Goal: Task Accomplishment & Management: Manage account settings

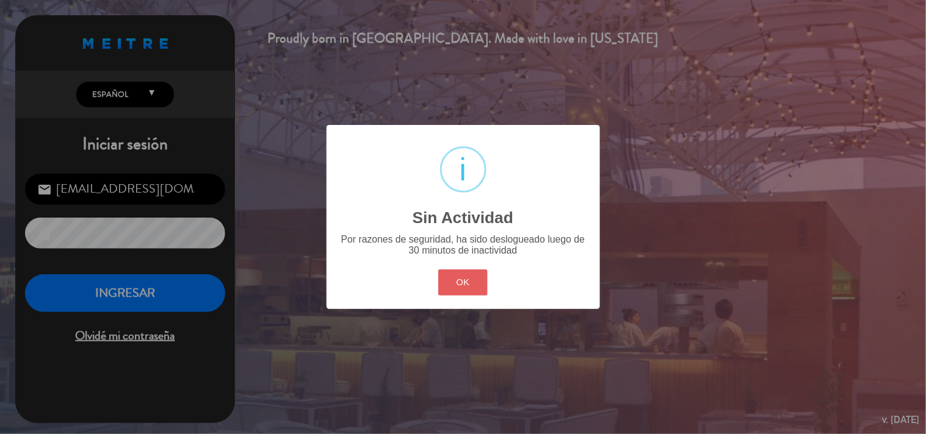
click at [449, 275] on button "OK" at bounding box center [462, 283] width 49 height 26
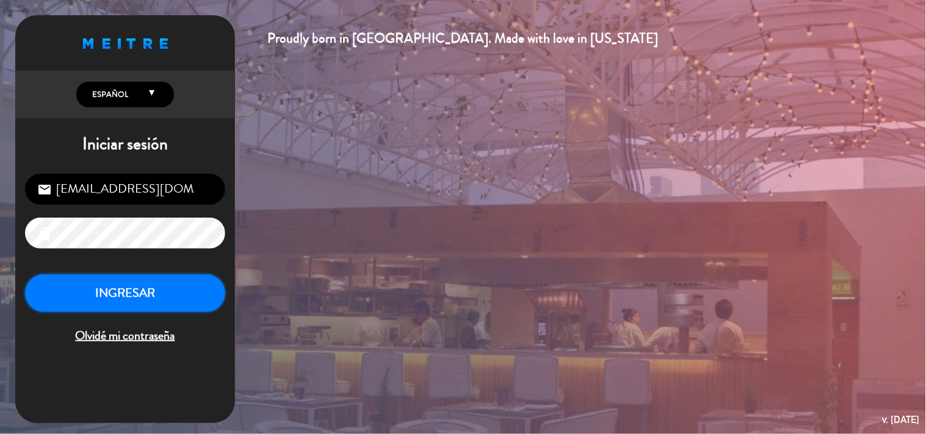
click at [67, 290] on button "INGRESAR" at bounding box center [125, 294] width 200 height 38
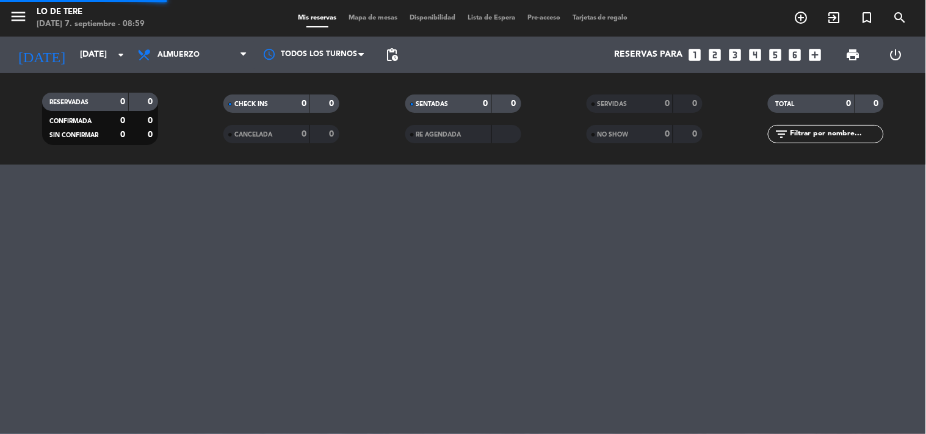
click at [221, 57] on span "Almuerzo" at bounding box center [192, 54] width 122 height 27
click at [231, 144] on div "menu Lo de [PERSON_NAME][DATE] 7. septiembre - 08:59 Mis reservas Mapa de mesas…" at bounding box center [463, 82] width 926 height 165
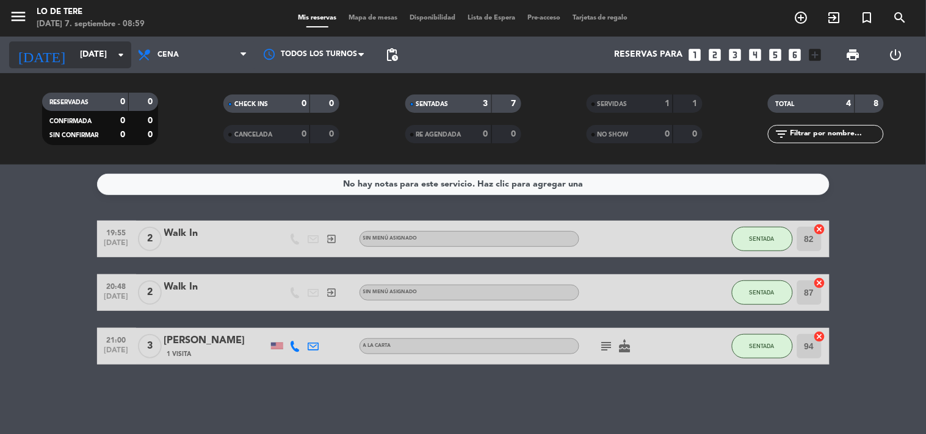
click at [114, 60] on icon "arrow_drop_down" at bounding box center [121, 55] width 15 height 15
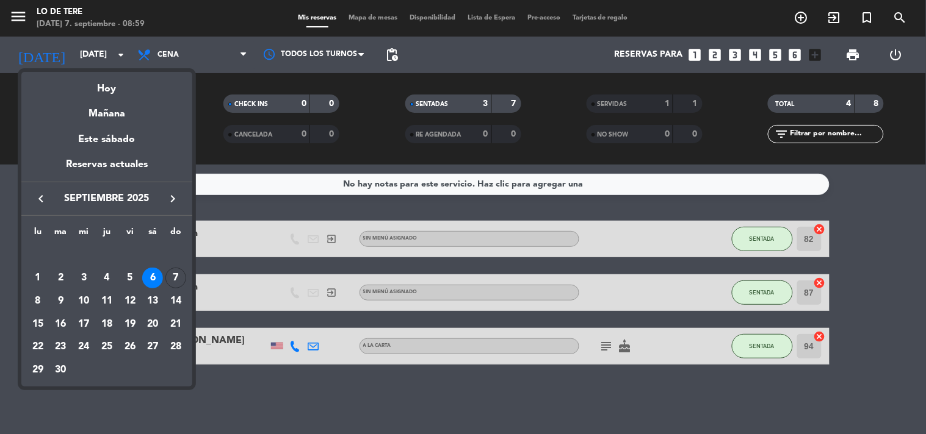
click at [226, 58] on div at bounding box center [463, 217] width 926 height 434
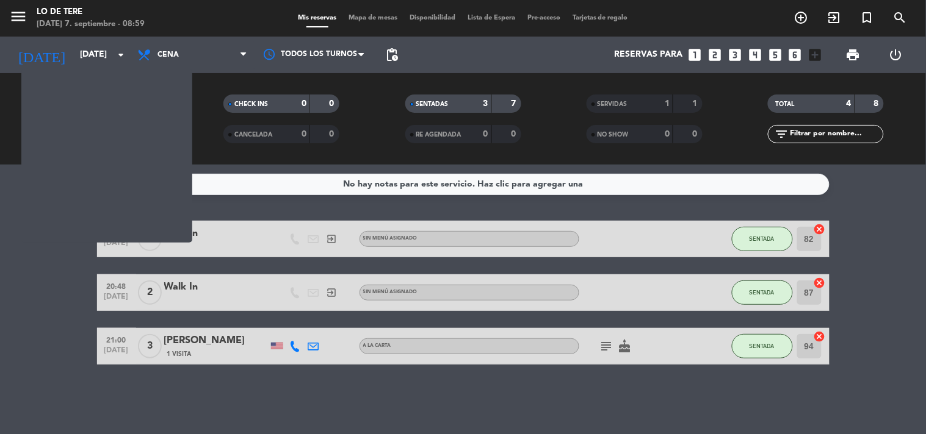
click at [226, 58] on span "Cena" at bounding box center [192, 54] width 122 height 27
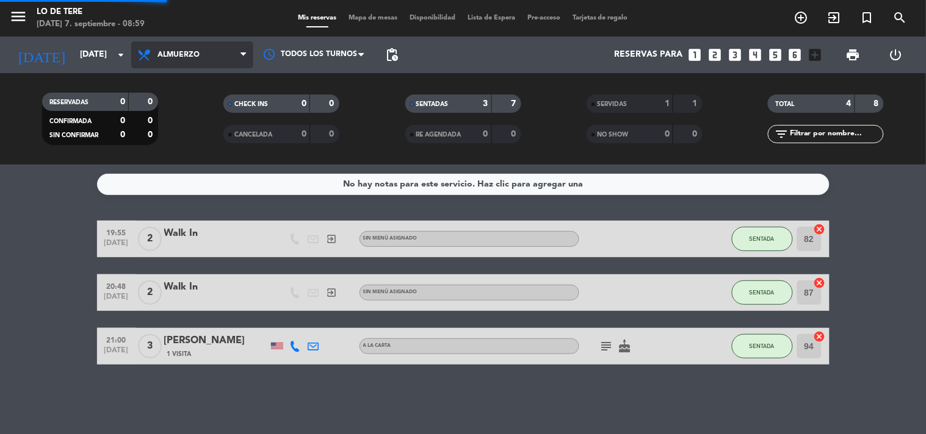
click at [227, 108] on div "menu Lo de [PERSON_NAME][DATE] 7. septiembre - 08:59 Mis reservas Mapa de mesas…" at bounding box center [463, 82] width 926 height 165
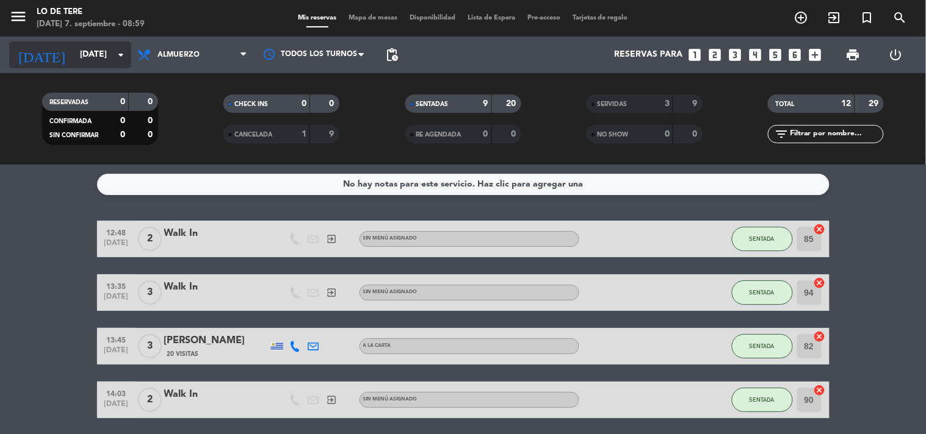
click at [120, 59] on icon "arrow_drop_down" at bounding box center [121, 55] width 15 height 15
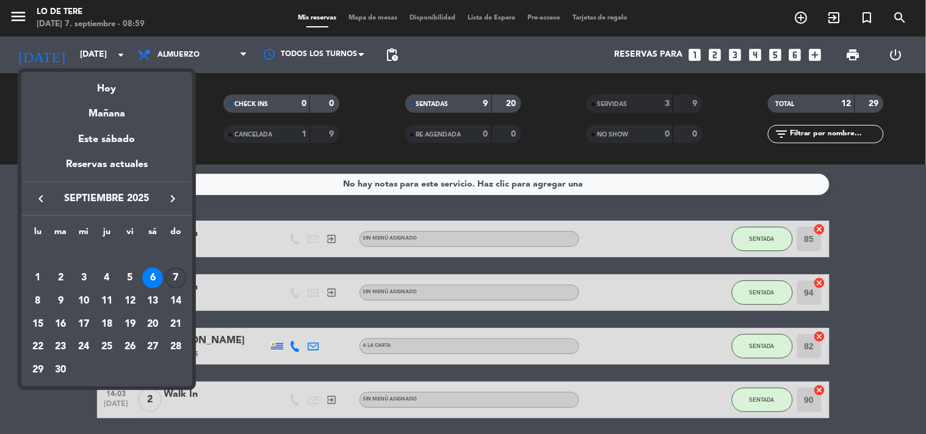
click at [173, 275] on div "7" at bounding box center [175, 278] width 21 height 21
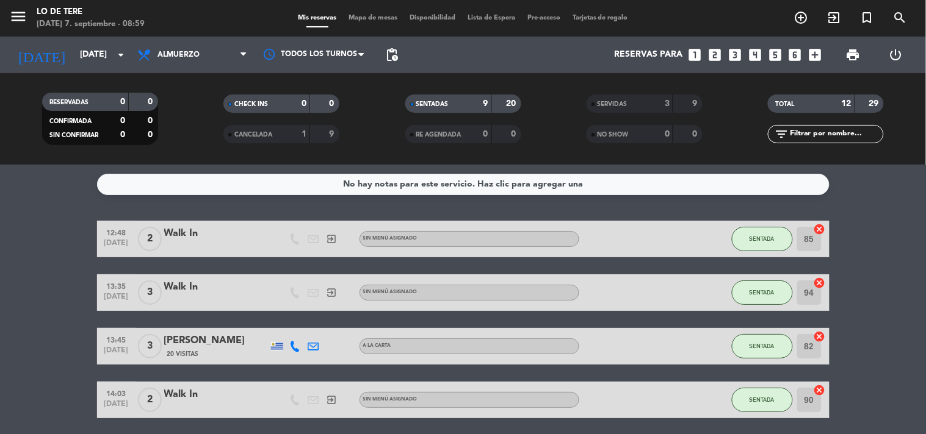
type input "[DATE]"
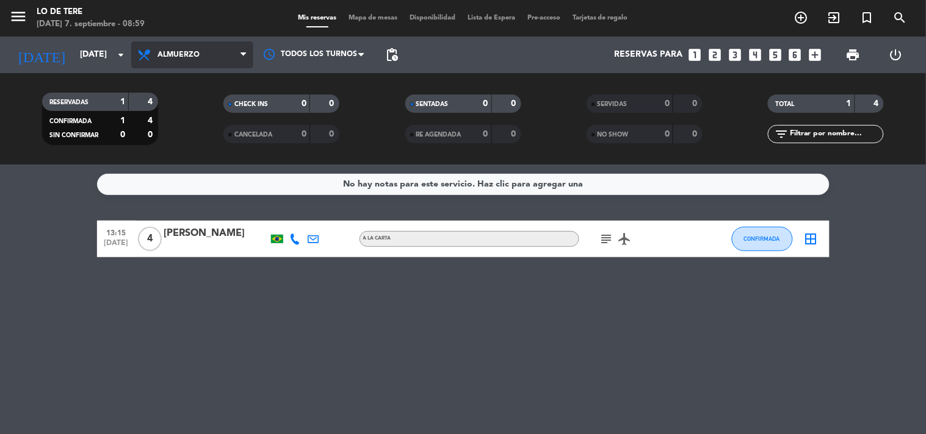
click at [225, 48] on span "Almuerzo" at bounding box center [192, 54] width 122 height 27
click at [195, 139] on div "menu Lo de [PERSON_NAME][DATE] 7. septiembre - 08:59 Mis reservas Mapa de mesas…" at bounding box center [463, 82] width 926 height 165
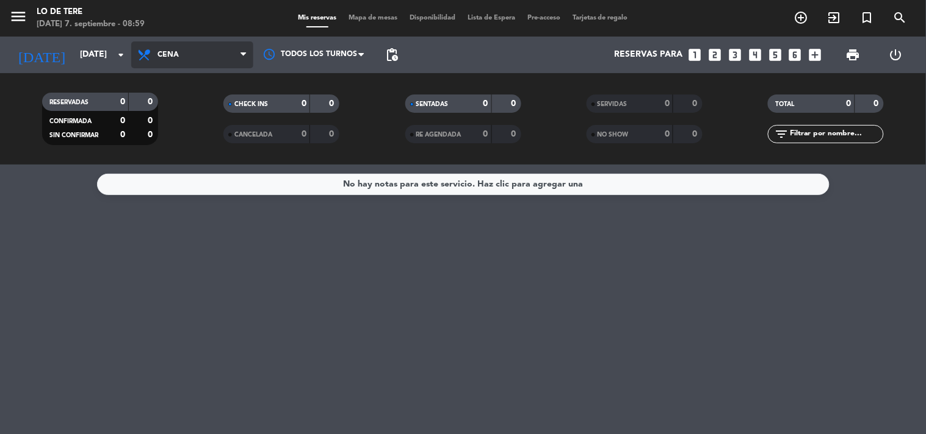
click at [165, 49] on span "Cena" at bounding box center [192, 54] width 122 height 27
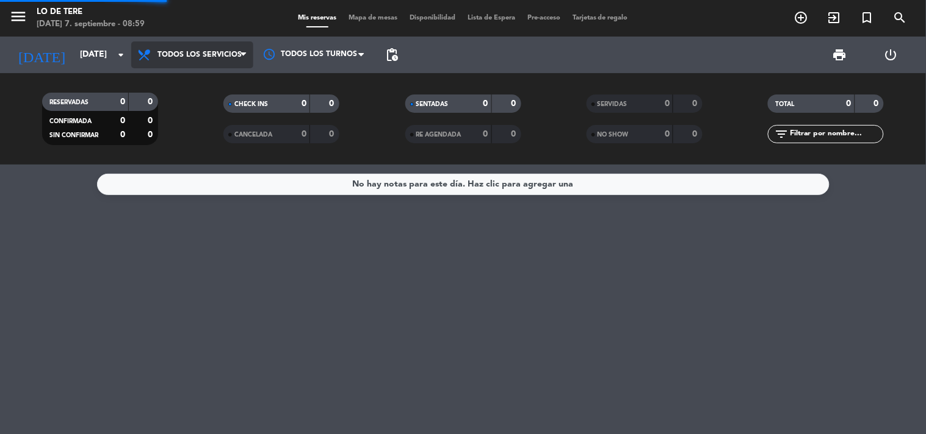
click at [183, 81] on div "menu Lo de [PERSON_NAME][DATE] 7. septiembre - 08:59 Mis reservas Mapa de mesas…" at bounding box center [463, 82] width 926 height 165
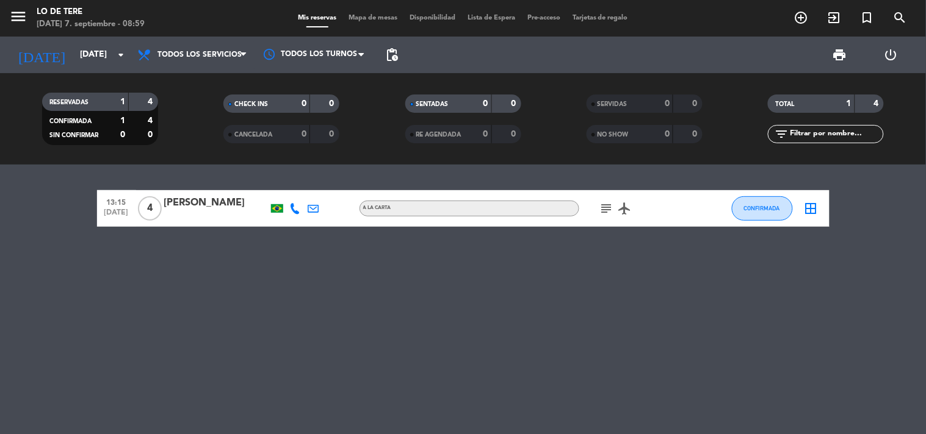
click at [824, 301] on div "13:15 [DATE] 4 [PERSON_NAME] A la carta subject airplanemode_active CONFIRMADA …" at bounding box center [463, 300] width 926 height 270
